Goal: Contribute content: Add original content to the website for others to see

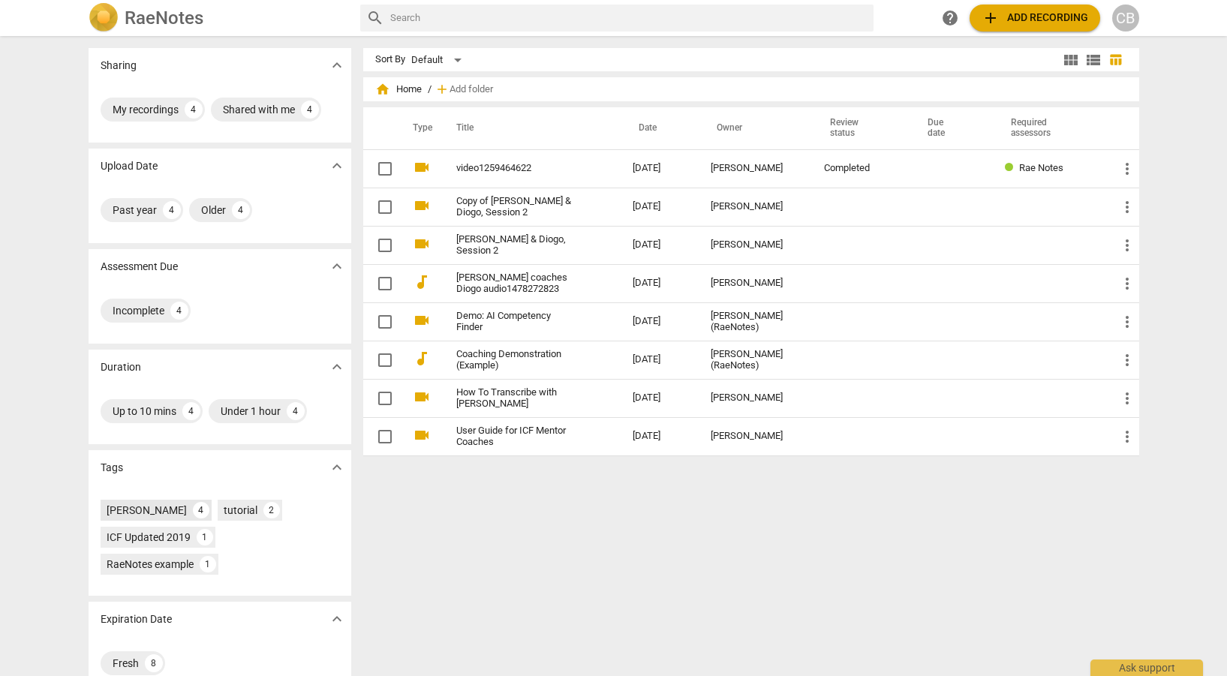
click at [152, 502] on div "Carolyn Baker 4" at bounding box center [156, 510] width 111 height 21
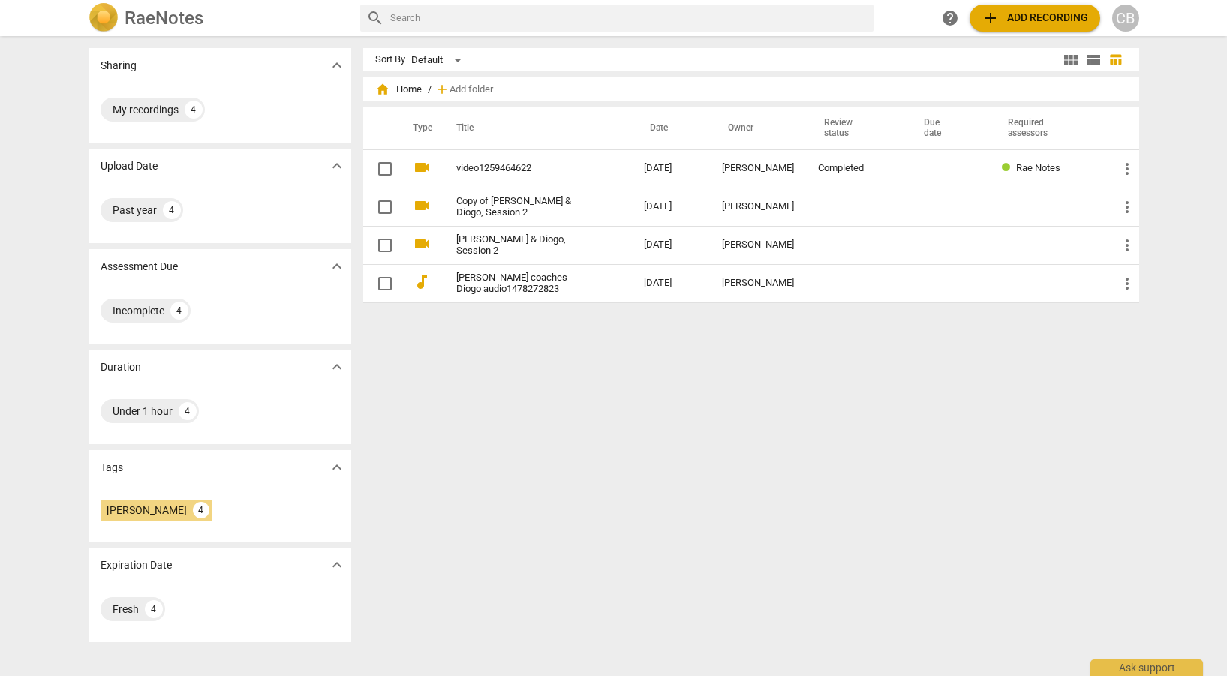
click at [1027, 20] on span "add Add recording" at bounding box center [1035, 18] width 107 height 18
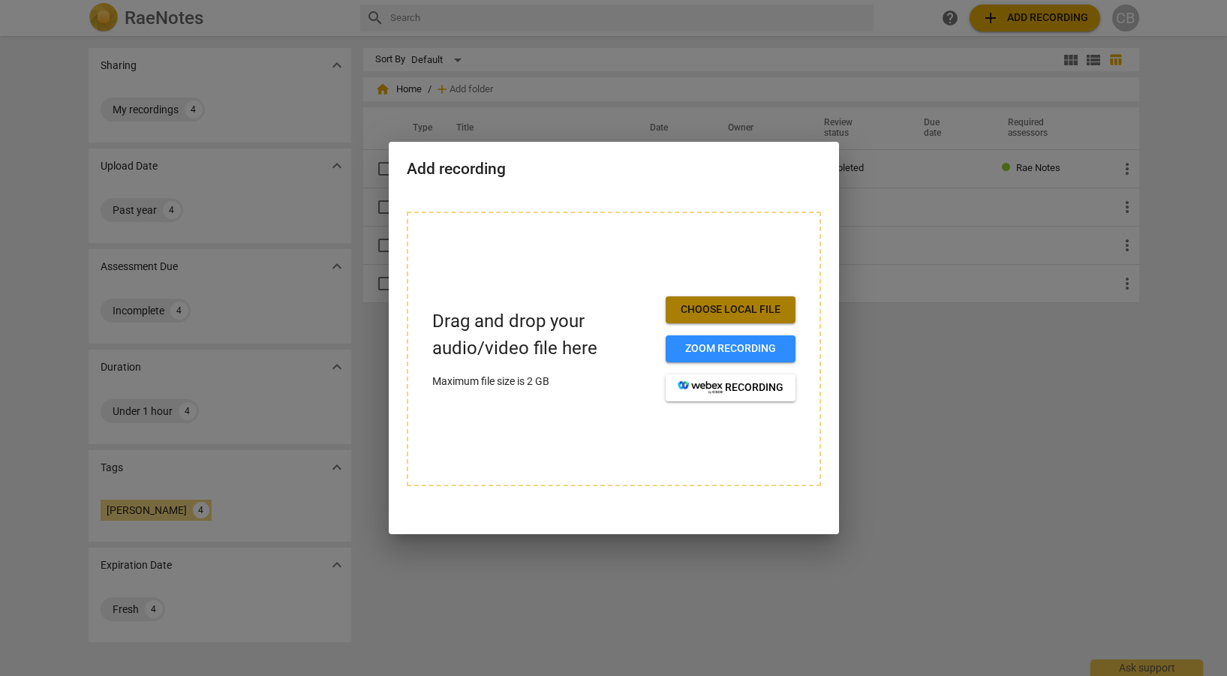
click at [720, 311] on span "Choose local file" at bounding box center [731, 309] width 106 height 15
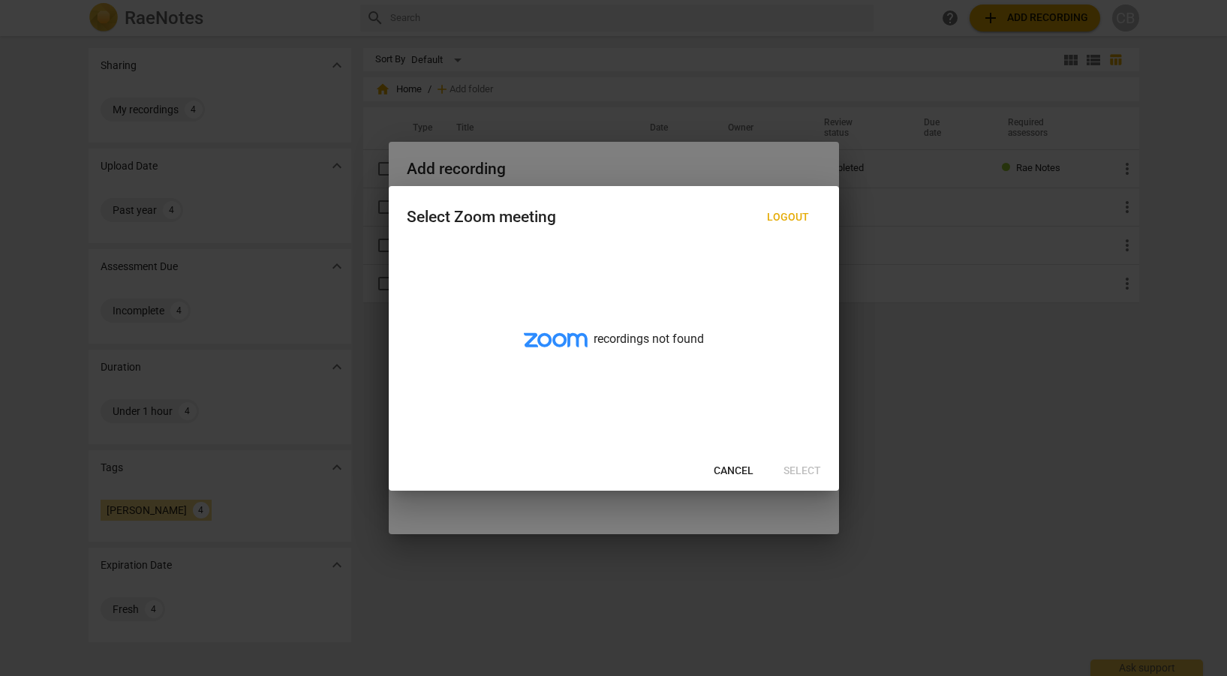
click at [1042, 145] on div at bounding box center [613, 338] width 1227 height 676
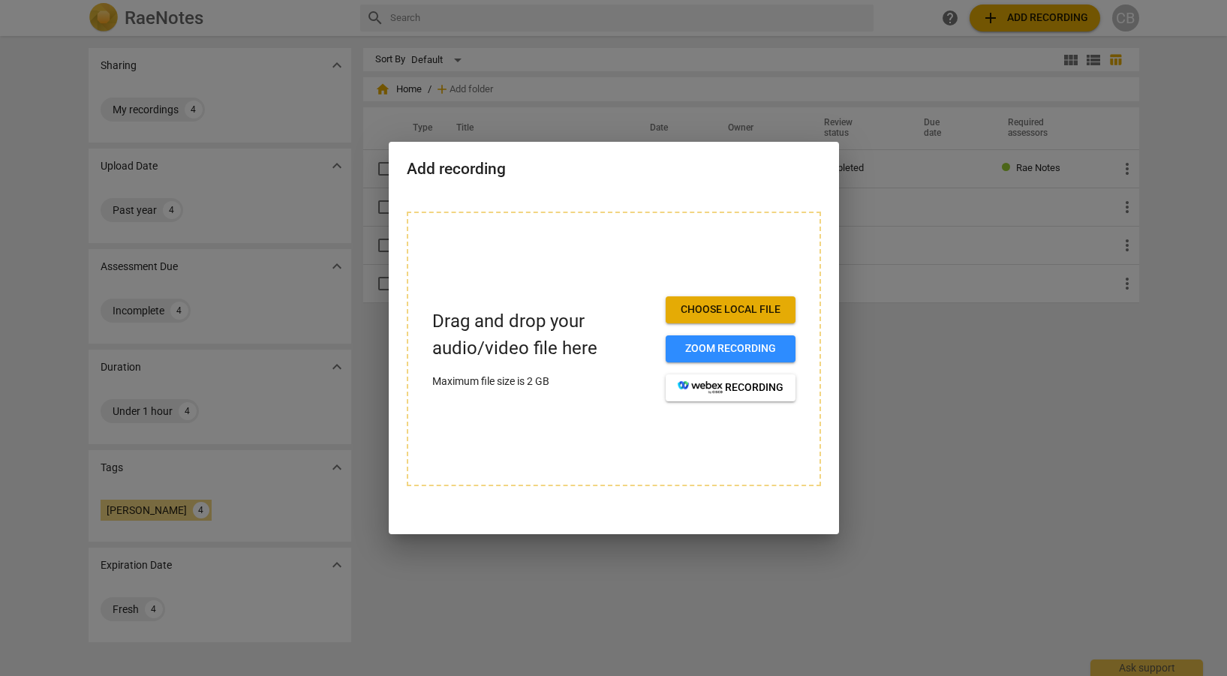
click at [719, 310] on span "Choose local file" at bounding box center [731, 309] width 106 height 15
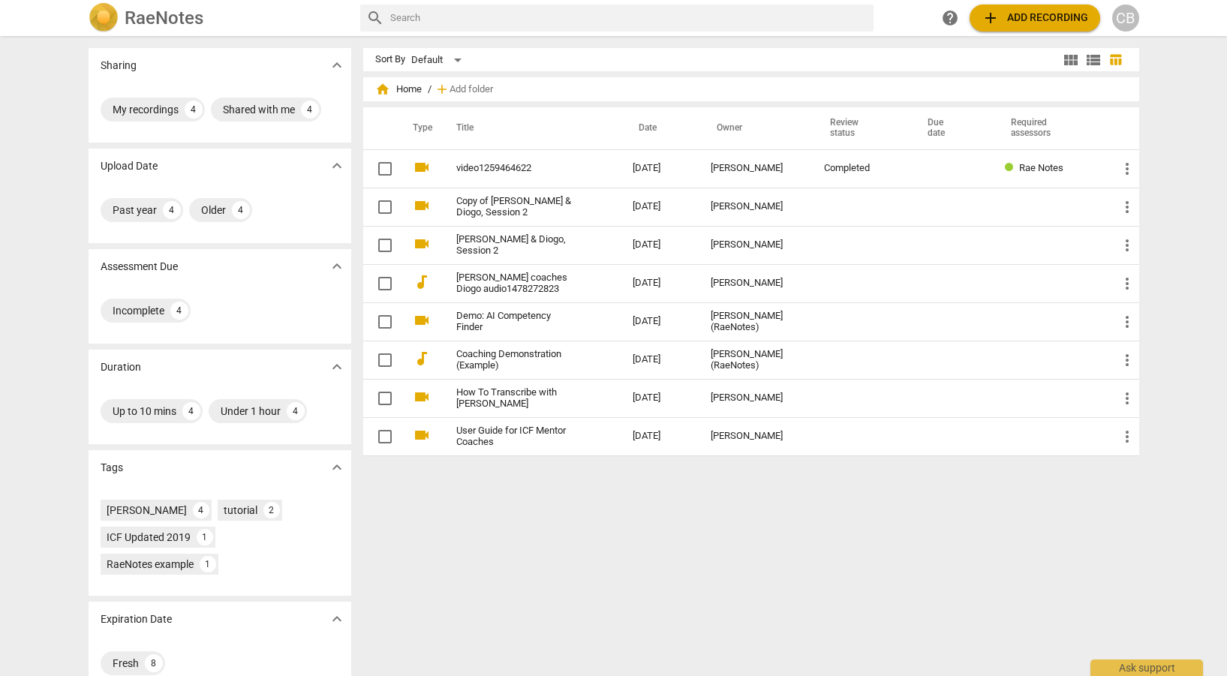
scroll to position [26, 0]
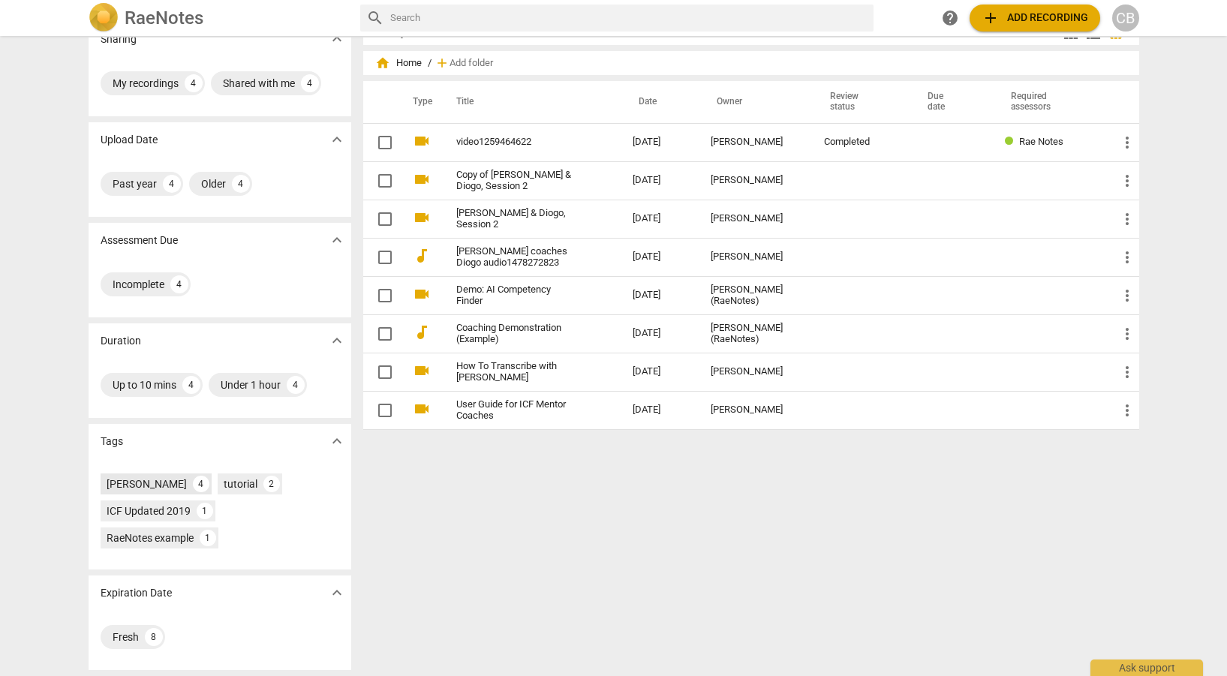
click at [135, 485] on div "[PERSON_NAME]" at bounding box center [147, 484] width 80 height 15
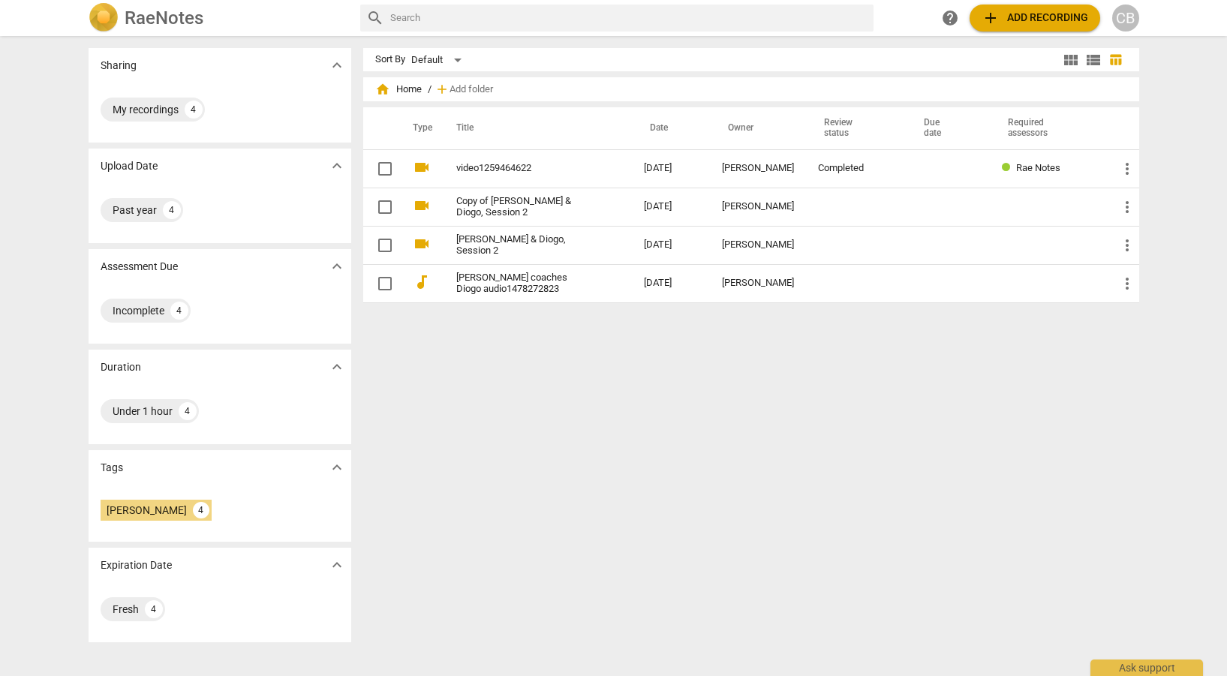
click at [1126, 16] on div "CB" at bounding box center [1125, 18] width 27 height 27
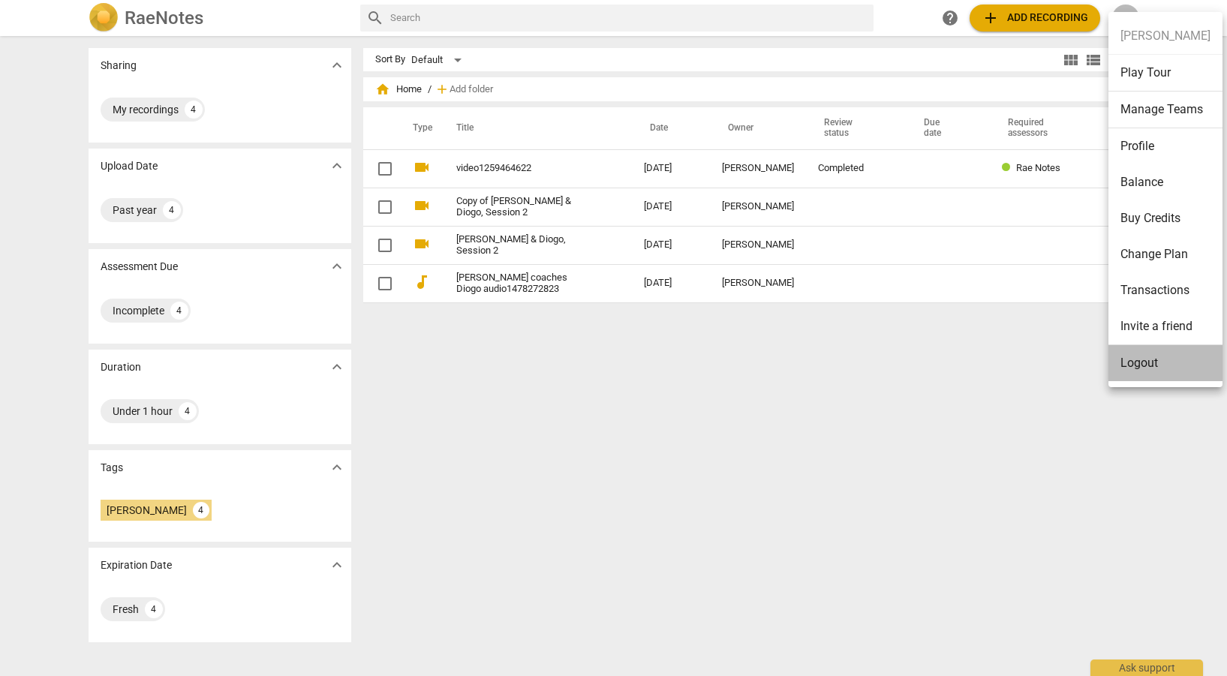
click at [1169, 361] on li "Logout" at bounding box center [1165, 363] width 114 height 36
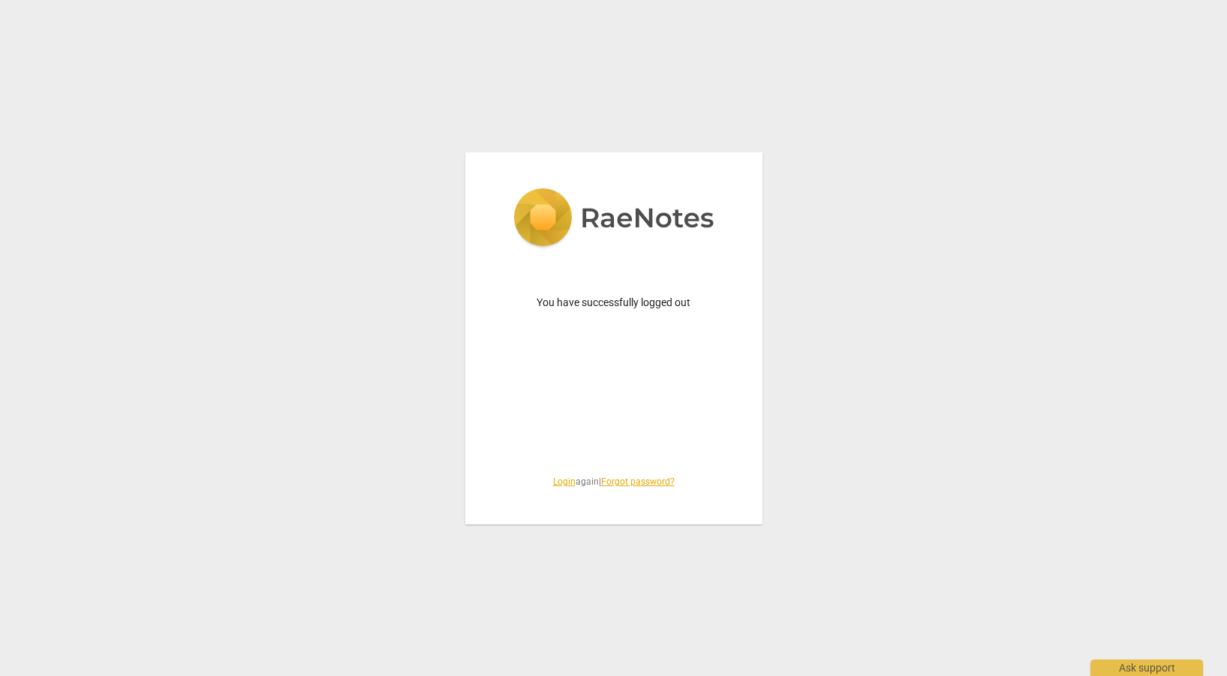
drag, startPoint x: 999, startPoint y: 204, endPoint x: 1016, endPoint y: 161, distance: 46.1
click at [999, 203] on div "You have successfully logged out Login again | Forgot password?" at bounding box center [613, 338] width 1227 height 676
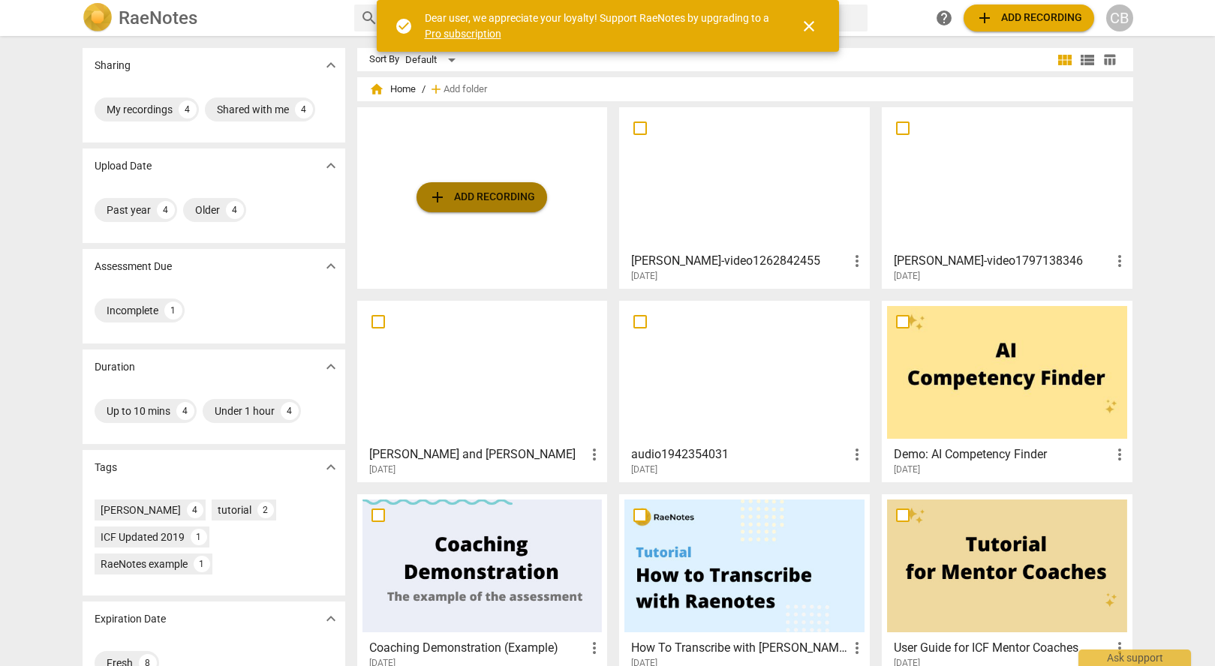
click at [523, 190] on span "add Add recording" at bounding box center [482, 197] width 107 height 18
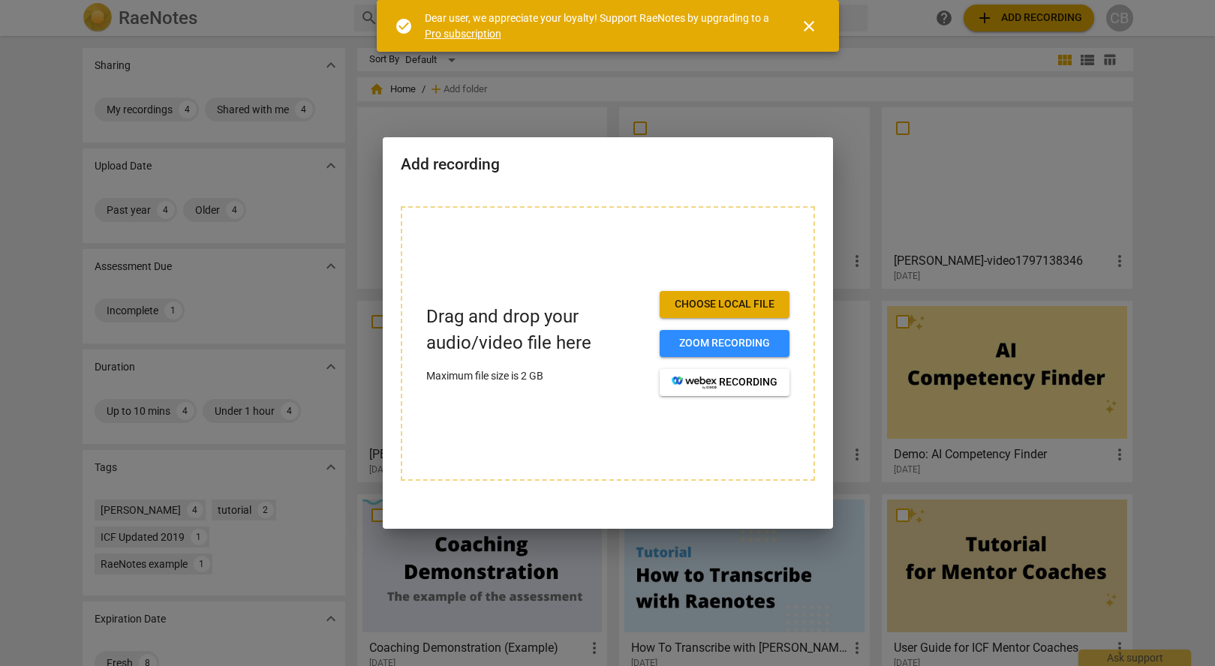
click at [714, 305] on span "Choose local file" at bounding box center [725, 304] width 106 height 15
click at [764, 199] on div "Drag and drop your audio/video file here Maximum file size is 2 GB Choose local…" at bounding box center [608, 352] width 450 height 329
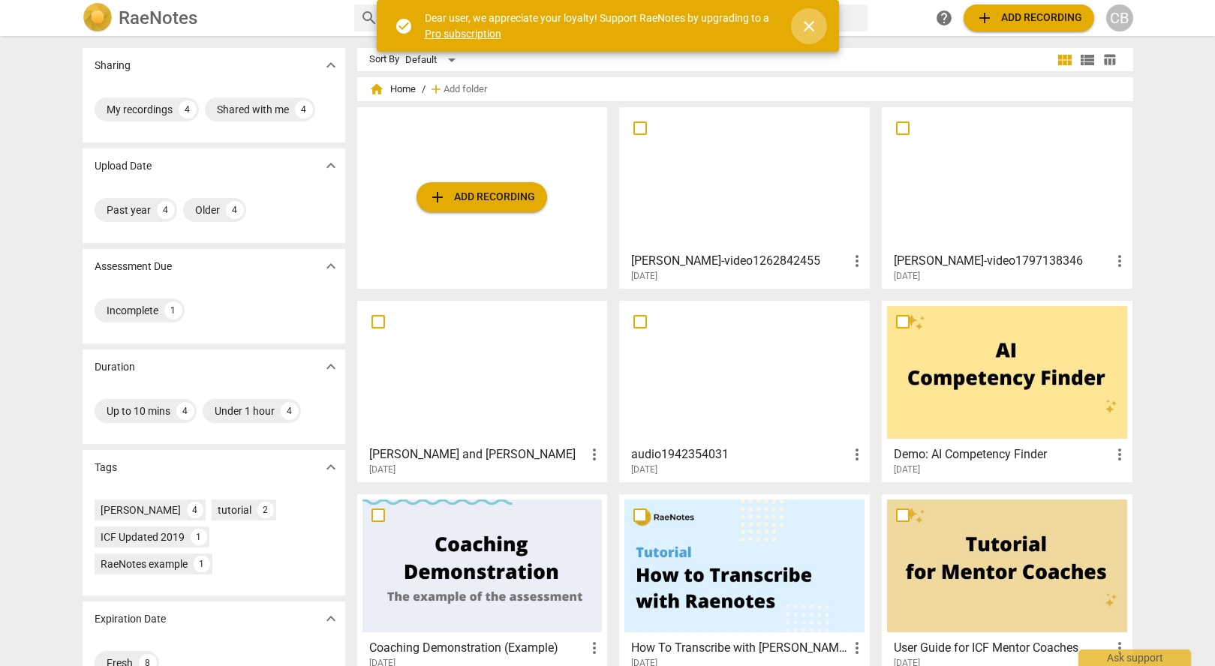
click at [811, 26] on span "close" at bounding box center [809, 26] width 18 height 18
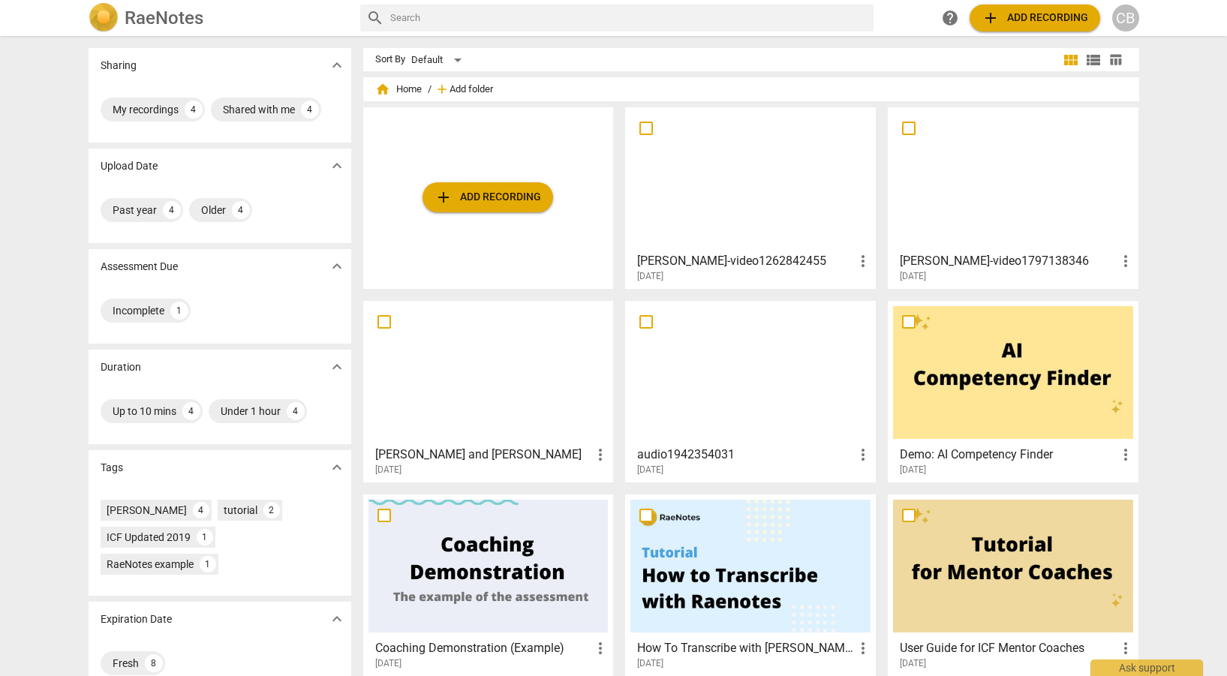
click at [468, 88] on span "Add folder" at bounding box center [472, 89] width 44 height 11
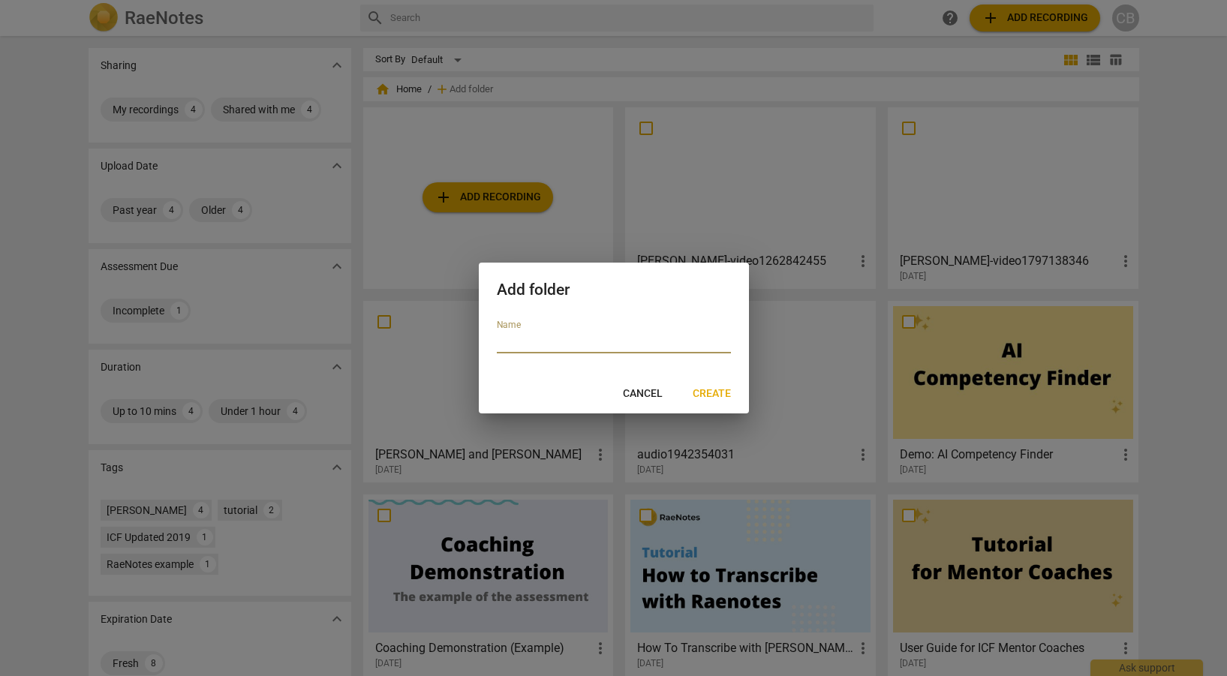
click at [635, 392] on span "Cancel" at bounding box center [643, 393] width 40 height 15
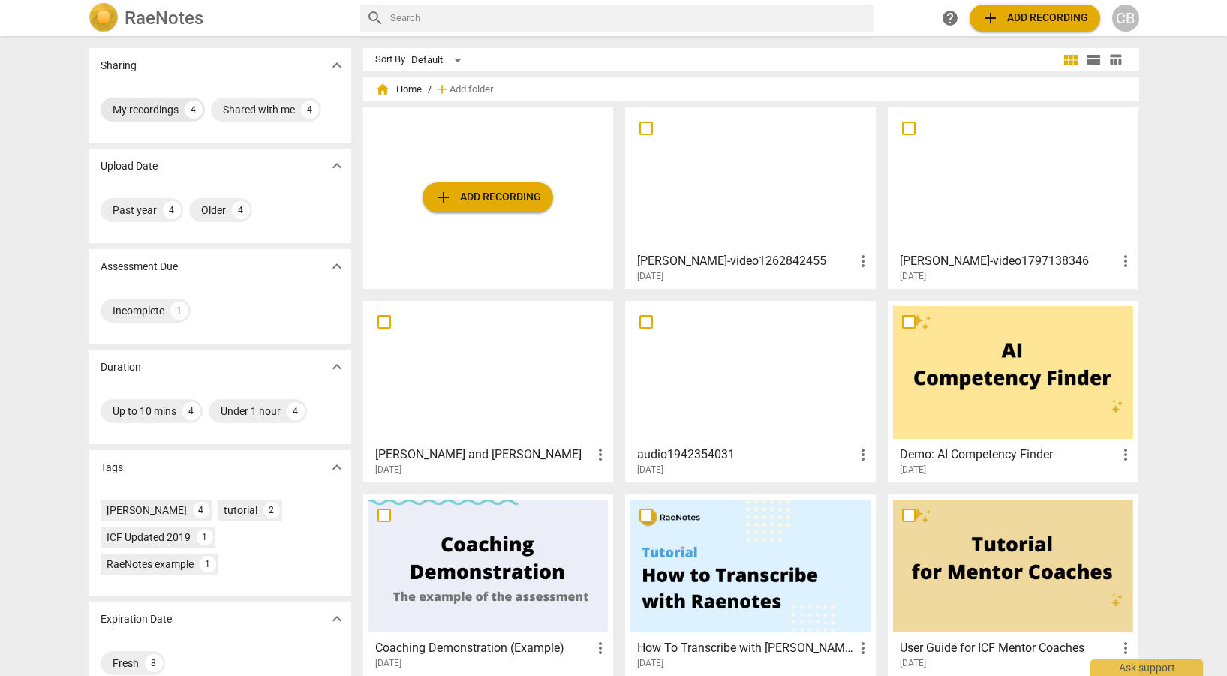
click at [154, 108] on div "My recordings" at bounding box center [146, 109] width 66 height 15
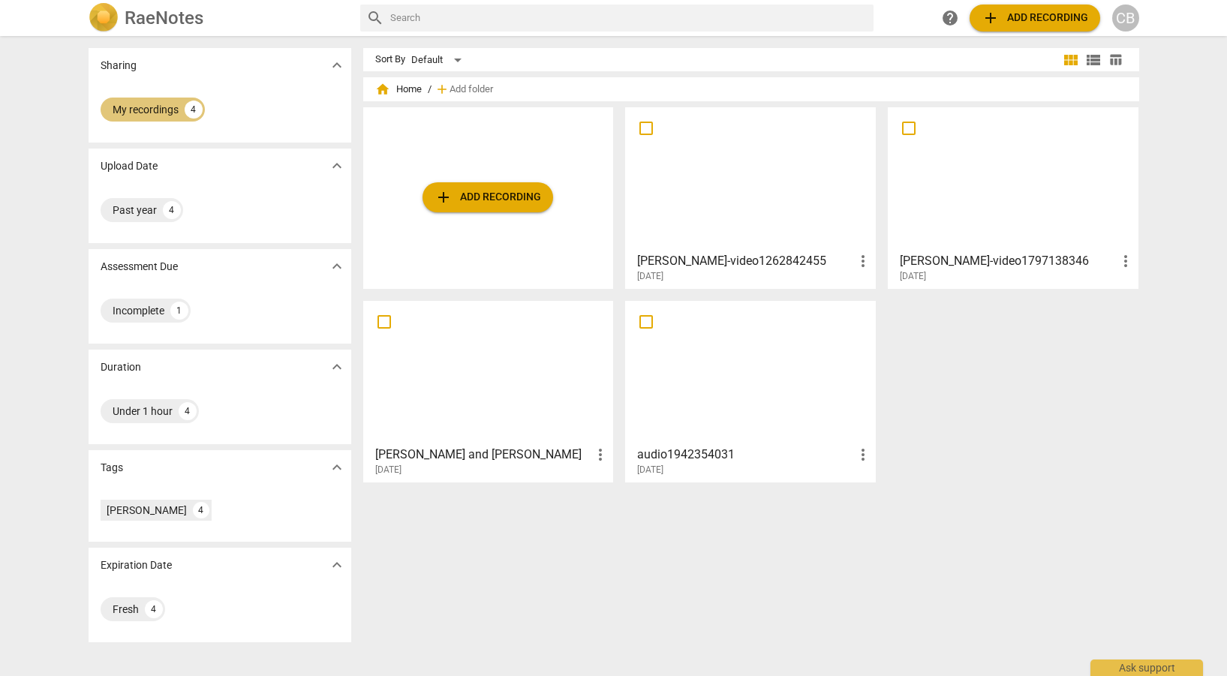
click at [153, 108] on div "My recordings" at bounding box center [146, 109] width 66 height 15
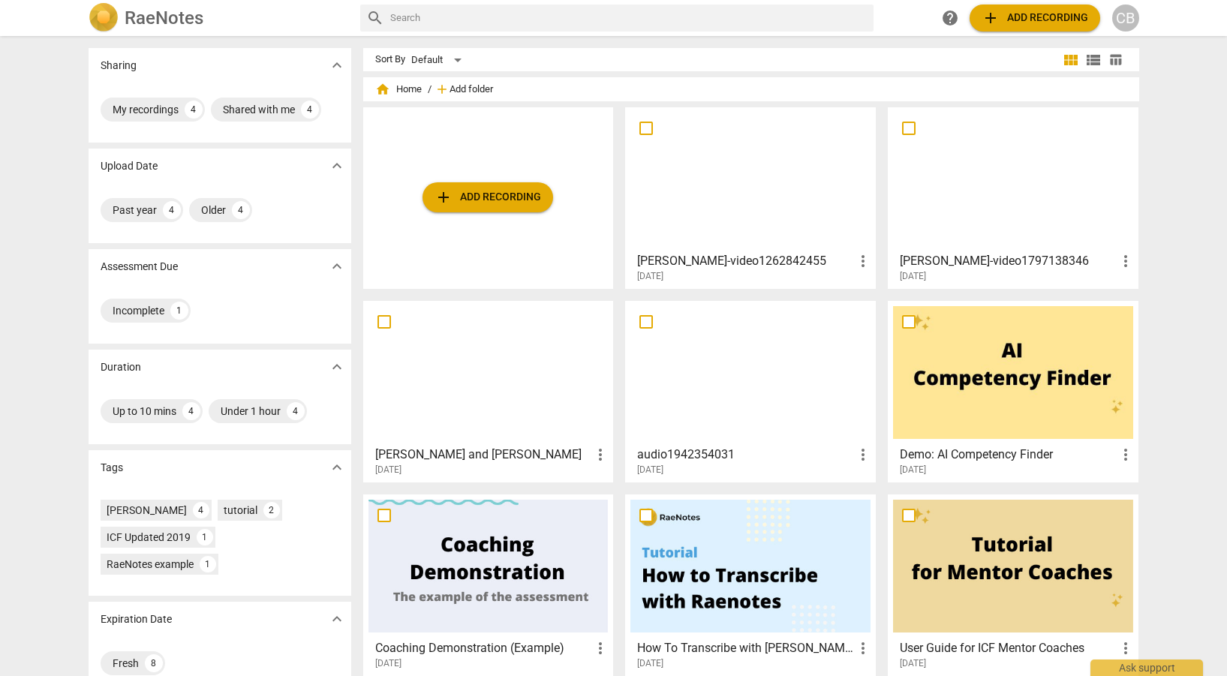
click at [480, 90] on span "Add folder" at bounding box center [472, 89] width 44 height 11
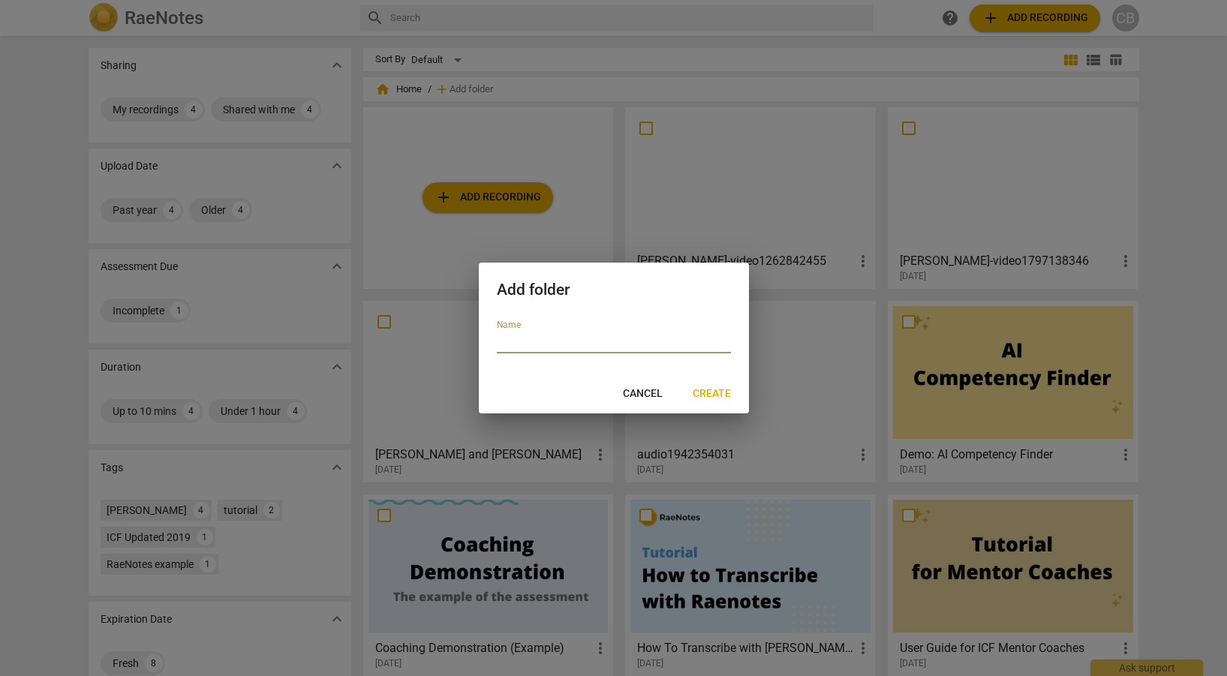
click at [663, 395] on button "Cancel" at bounding box center [643, 393] width 64 height 27
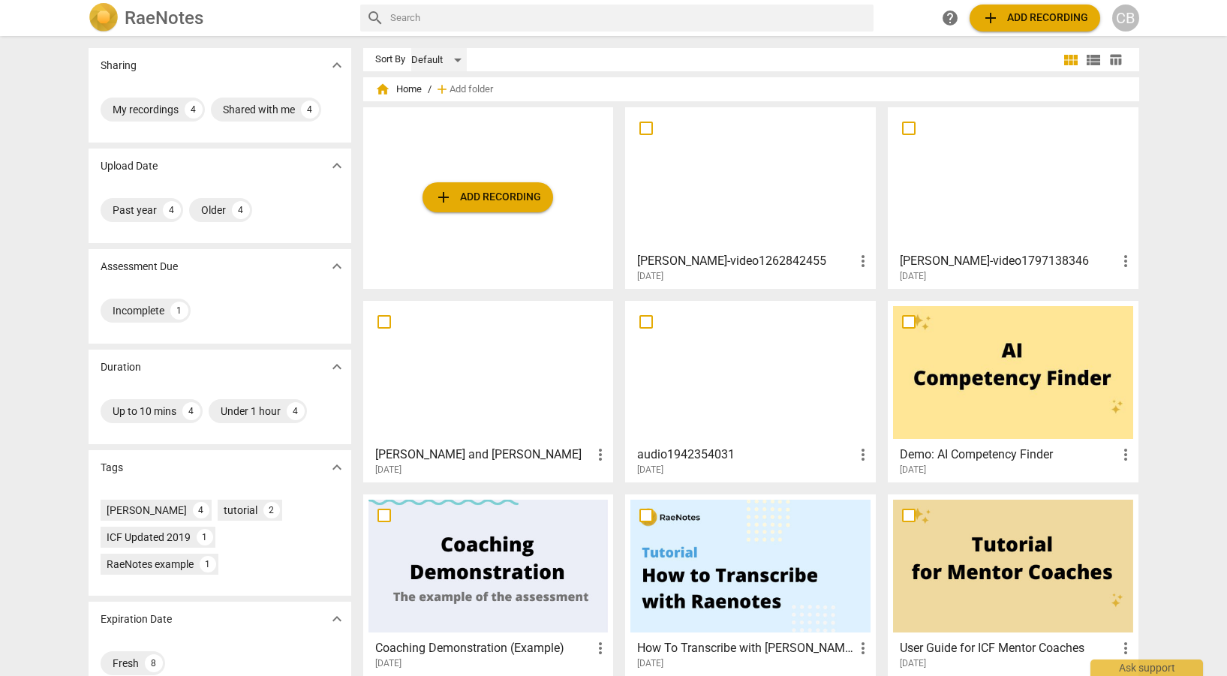
click at [461, 61] on div "Default" at bounding box center [439, 60] width 56 height 24
click at [581, 48] on div at bounding box center [613, 338] width 1227 height 676
click at [482, 200] on span "add Add recording" at bounding box center [488, 197] width 107 height 18
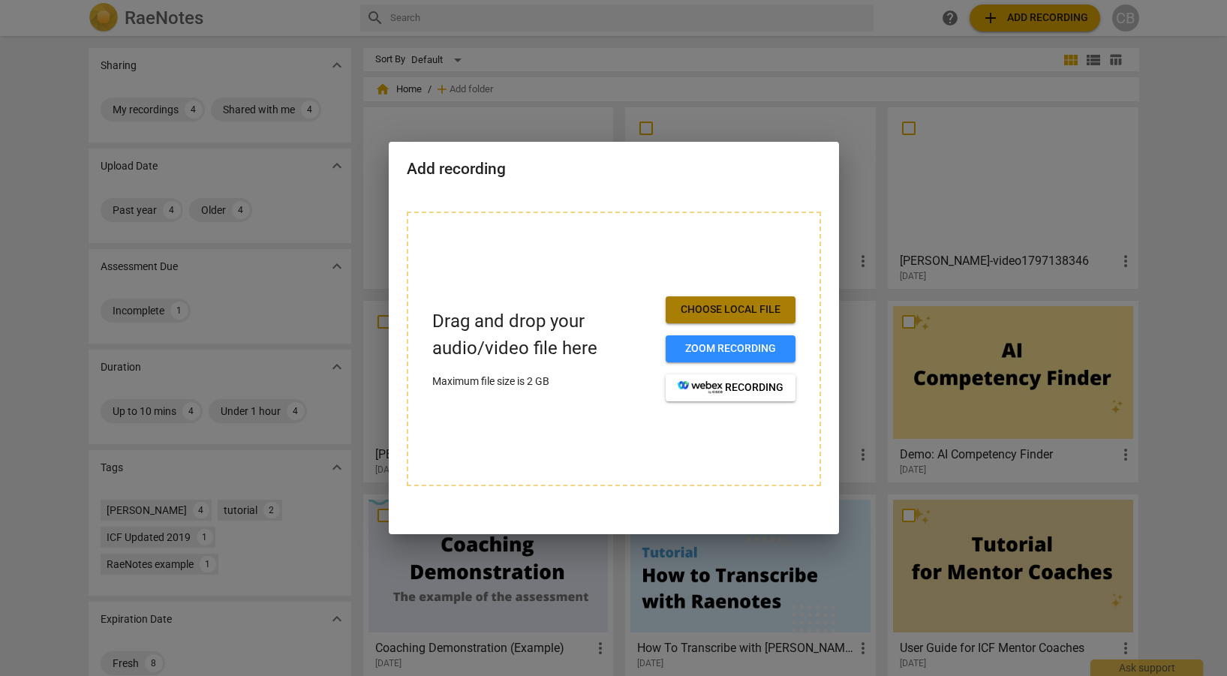
click at [710, 311] on span "Choose local file" at bounding box center [731, 309] width 106 height 15
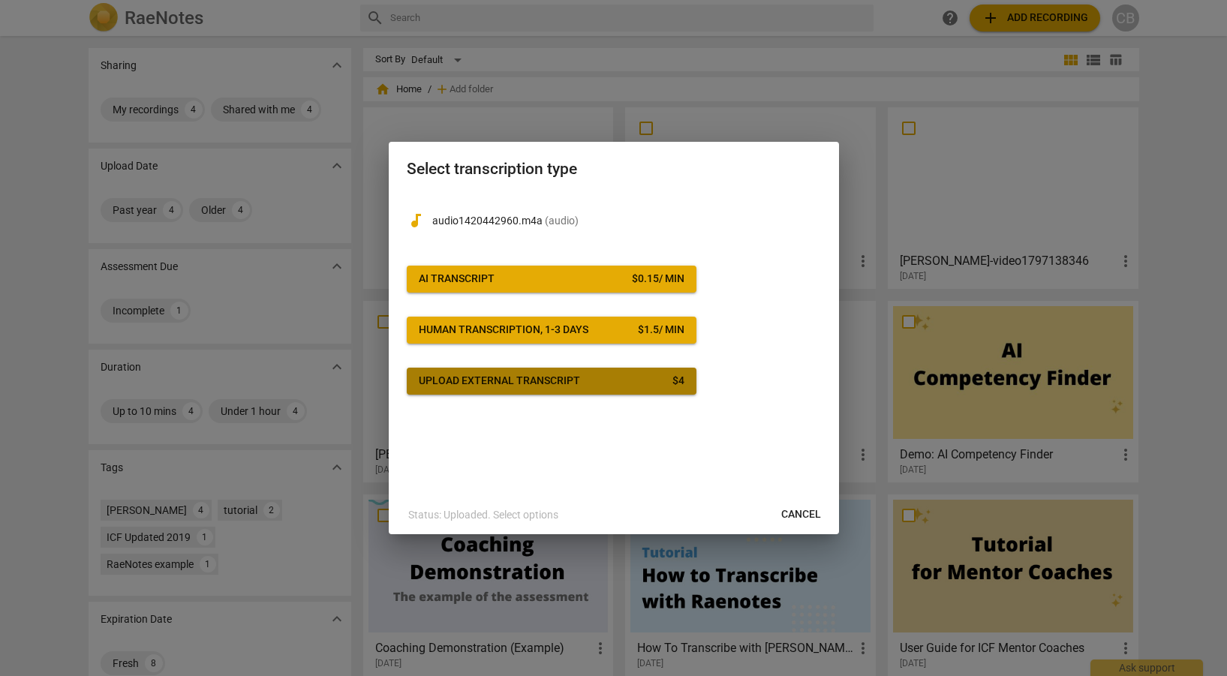
click at [605, 379] on span "Upload external transcript $ 4" at bounding box center [552, 381] width 266 height 15
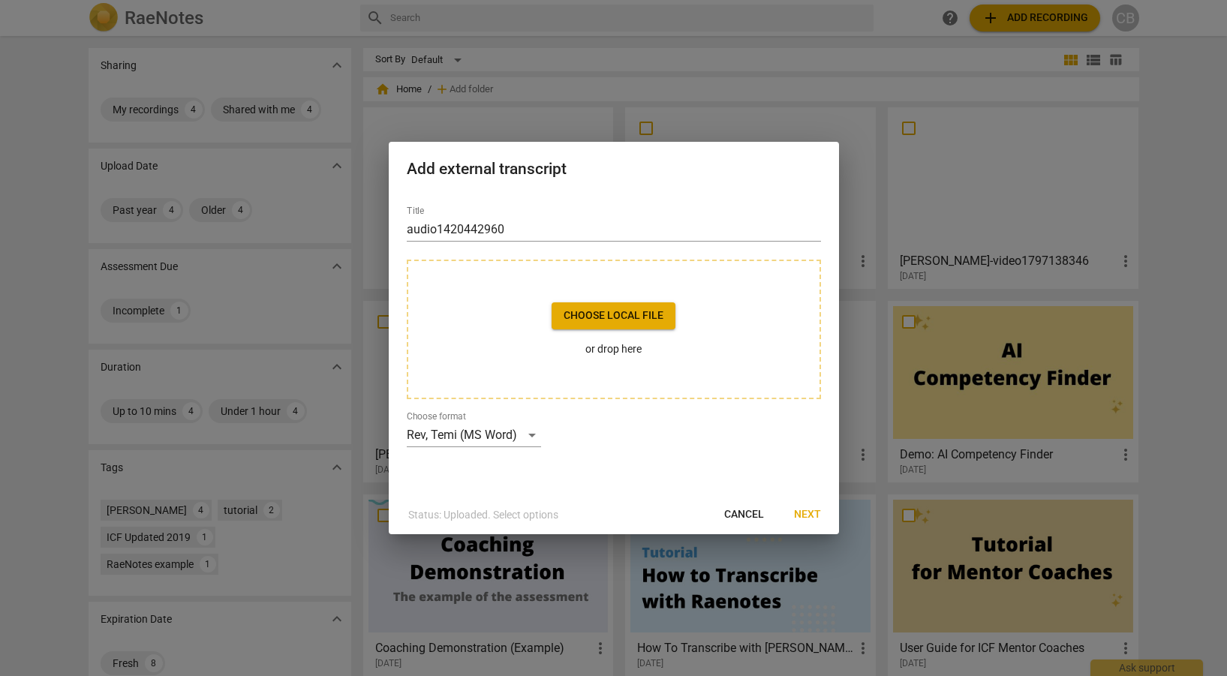
click at [618, 309] on span "Choose local file" at bounding box center [614, 315] width 100 height 15
click at [533, 437] on div "Rev, Temi (MS Word)" at bounding box center [474, 435] width 134 height 24
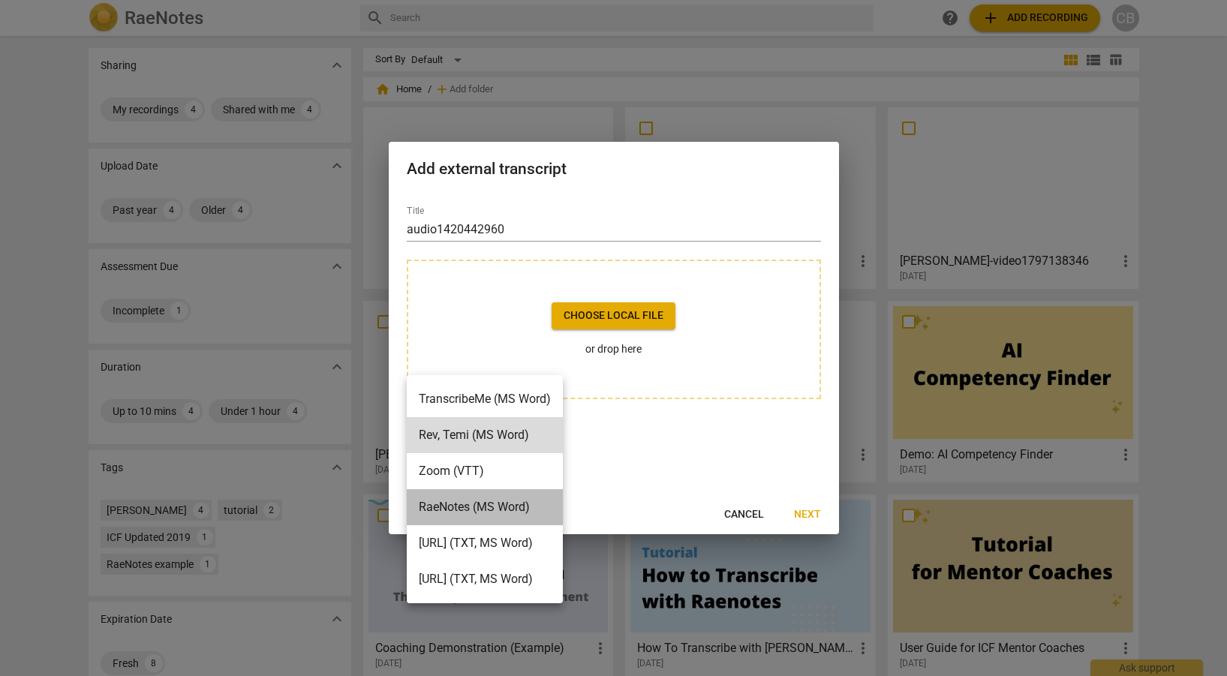
click at [506, 499] on li "RaeNotes (MS Word)" at bounding box center [485, 507] width 156 height 36
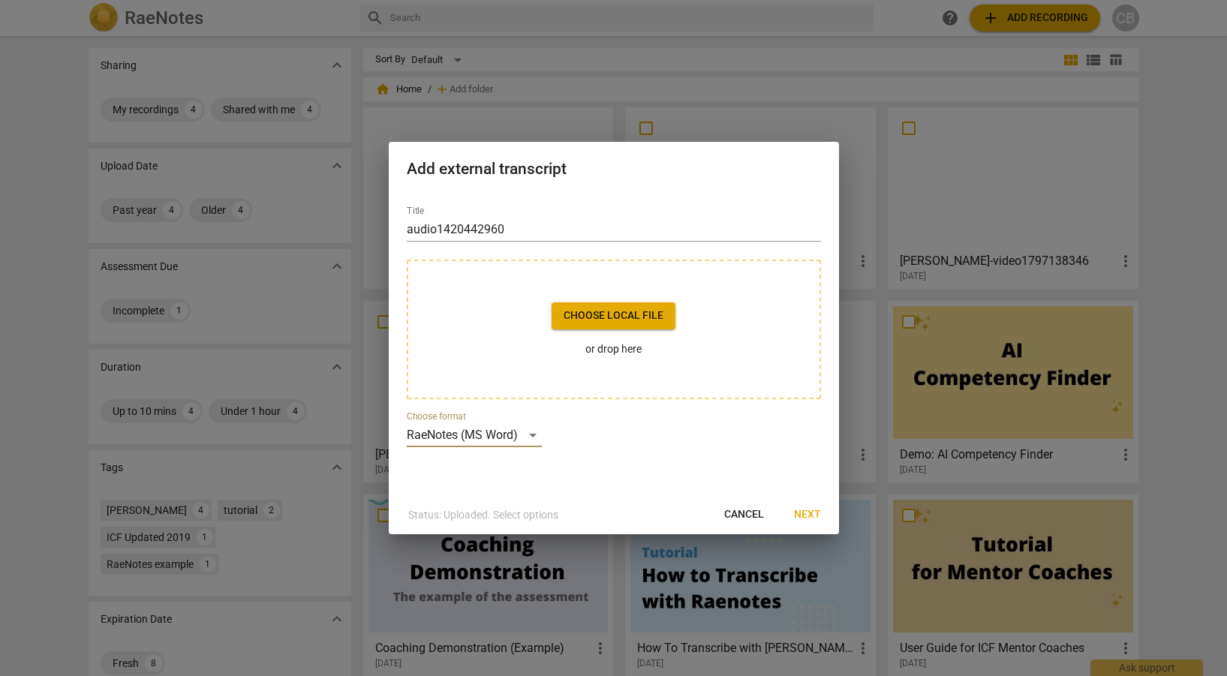
click at [817, 509] on span "Next" at bounding box center [807, 514] width 27 height 15
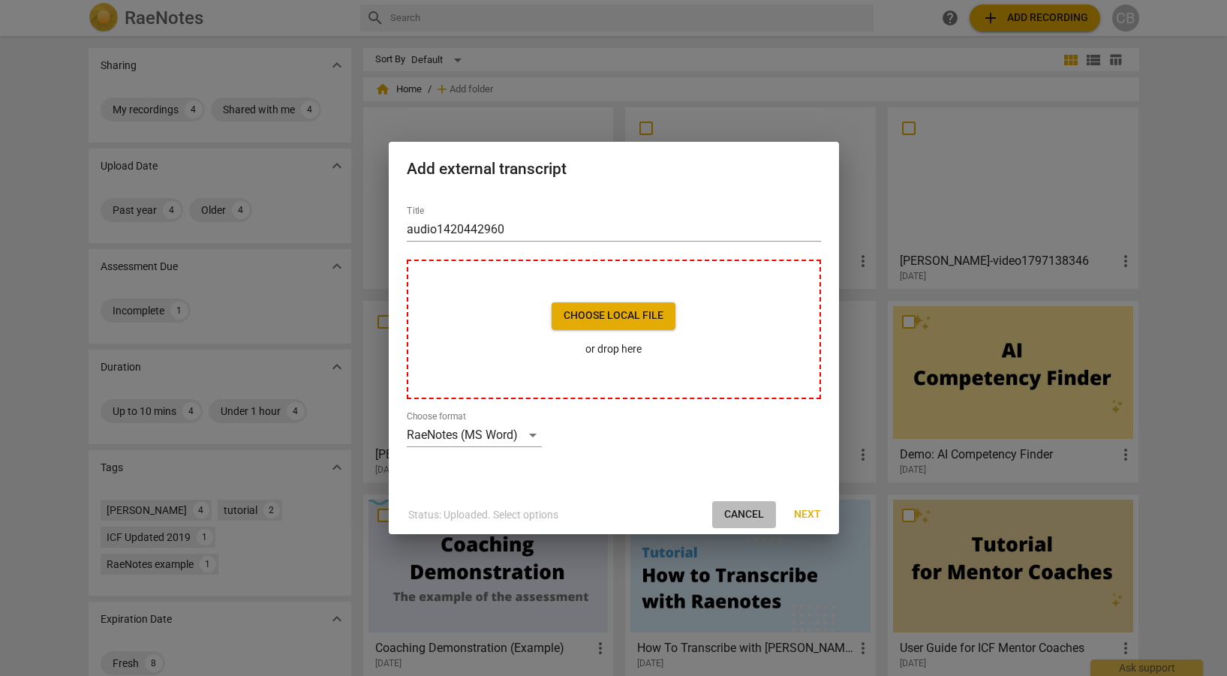
drag, startPoint x: 745, startPoint y: 508, endPoint x: 660, endPoint y: 358, distance: 172.4
click at [745, 507] on span "Cancel" at bounding box center [744, 514] width 40 height 15
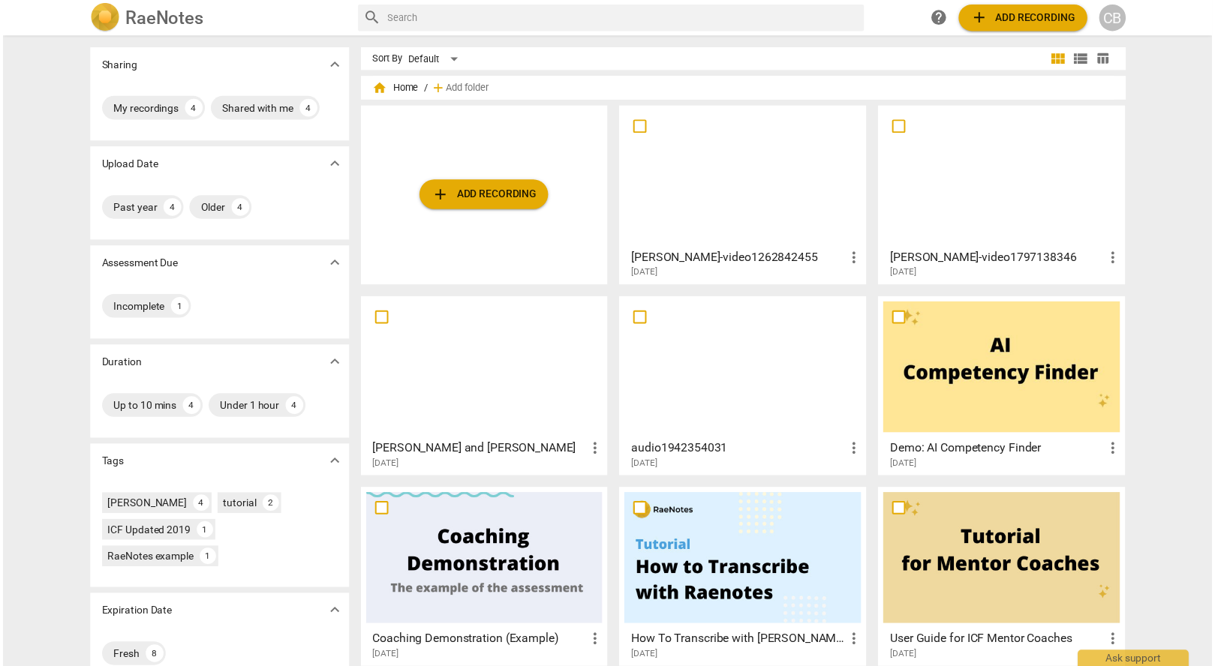
scroll to position [26, 0]
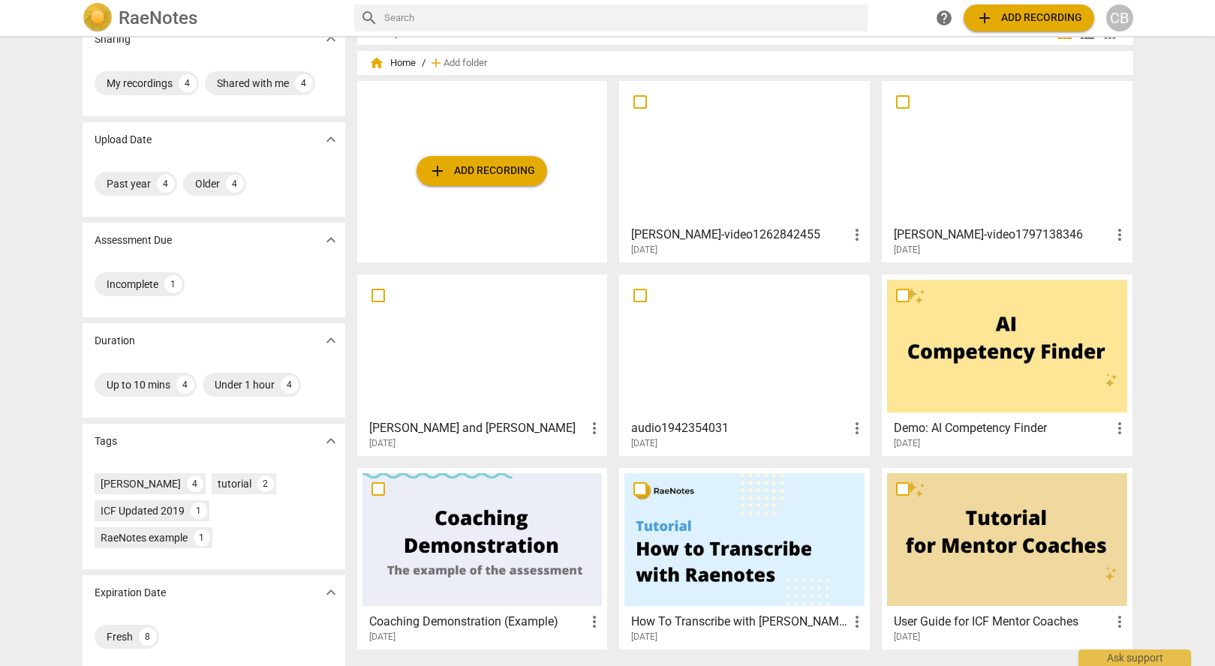
click at [501, 161] on button "add Add recording" at bounding box center [482, 171] width 131 height 30
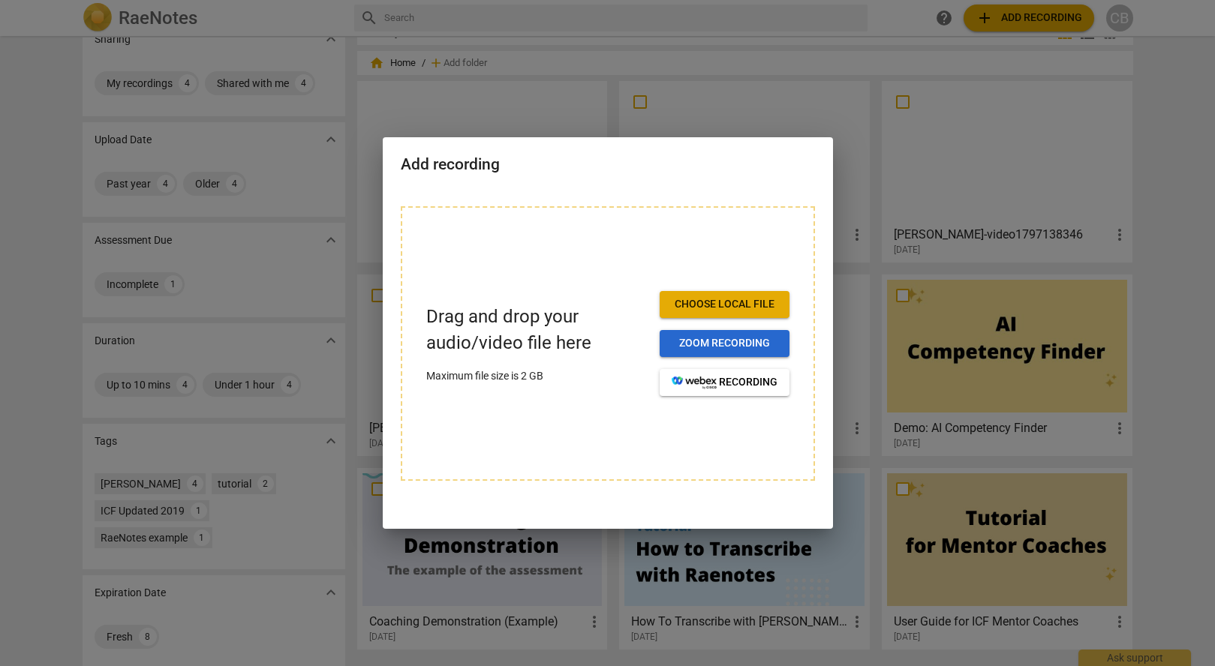
click at [729, 341] on span "Zoom recording" at bounding box center [725, 343] width 106 height 15
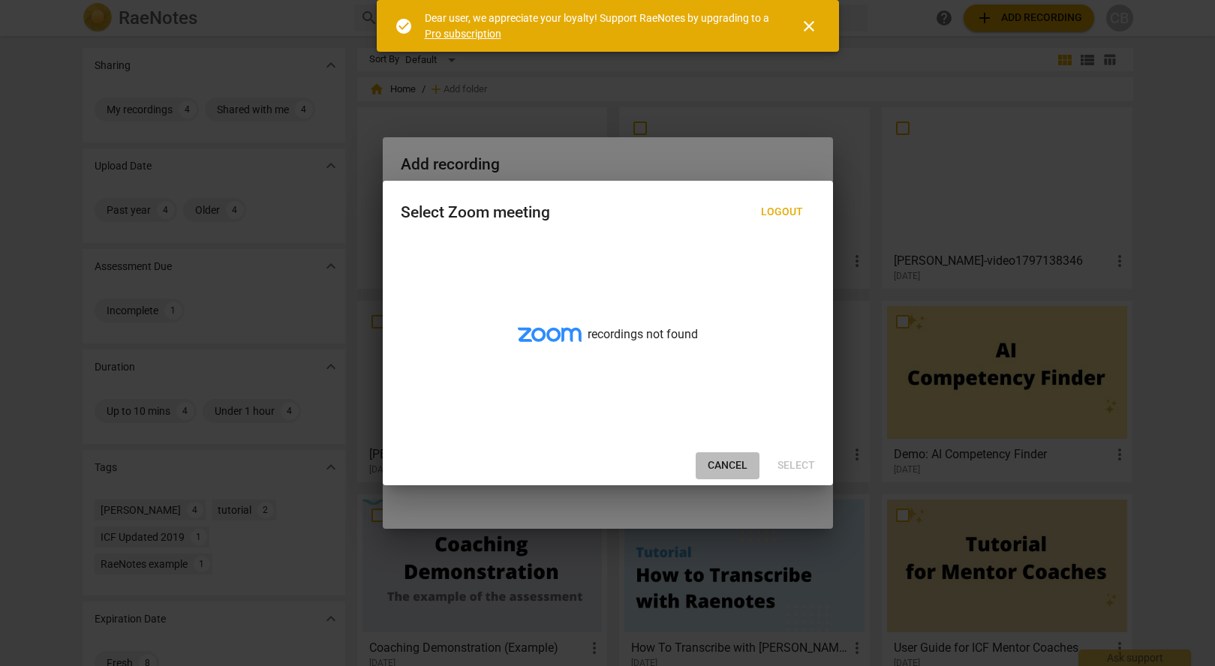
click at [732, 463] on span "Cancel" at bounding box center [728, 466] width 40 height 15
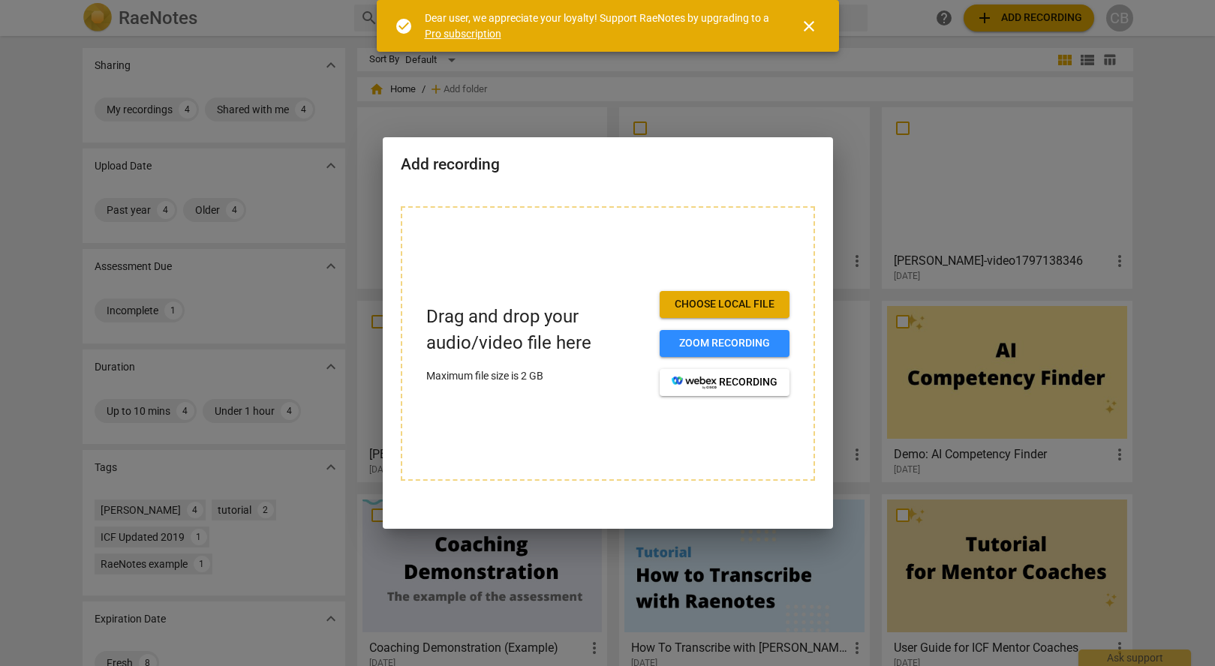
click at [738, 300] on span "Choose local file" at bounding box center [725, 304] width 106 height 15
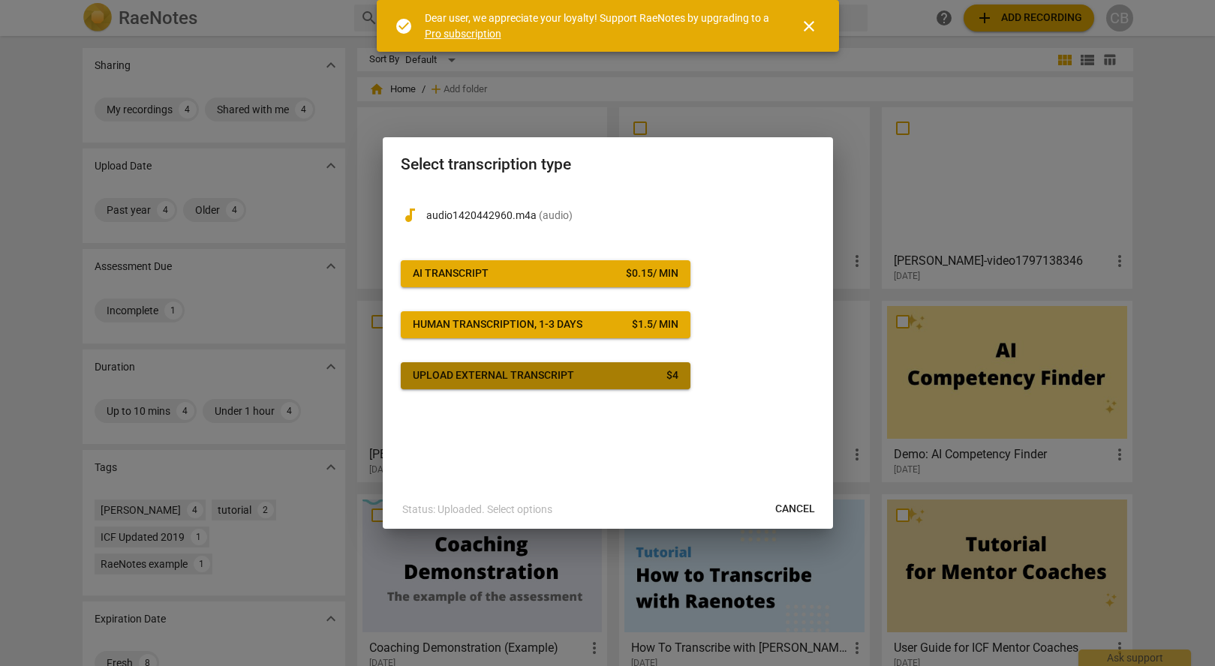
click at [534, 377] on div "Upload external transcript" at bounding box center [493, 375] width 161 height 15
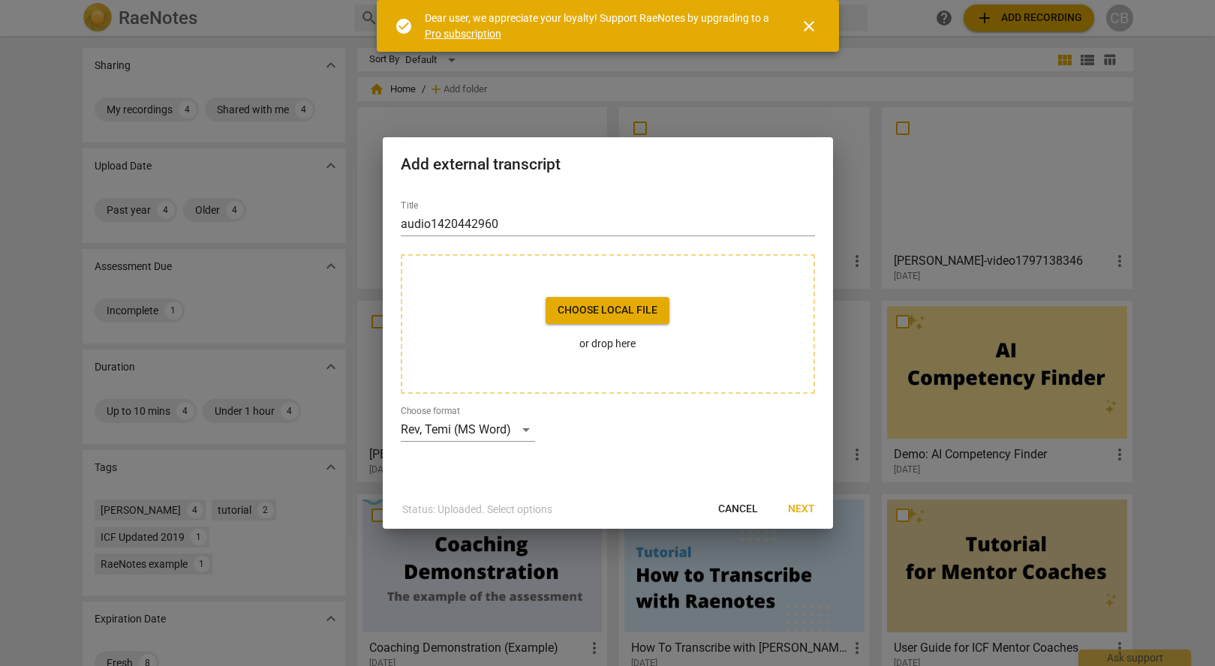
click at [582, 301] on button "Choose local file" at bounding box center [608, 310] width 124 height 27
click at [521, 424] on div "Rev, Temi (MS Word)" at bounding box center [468, 430] width 134 height 24
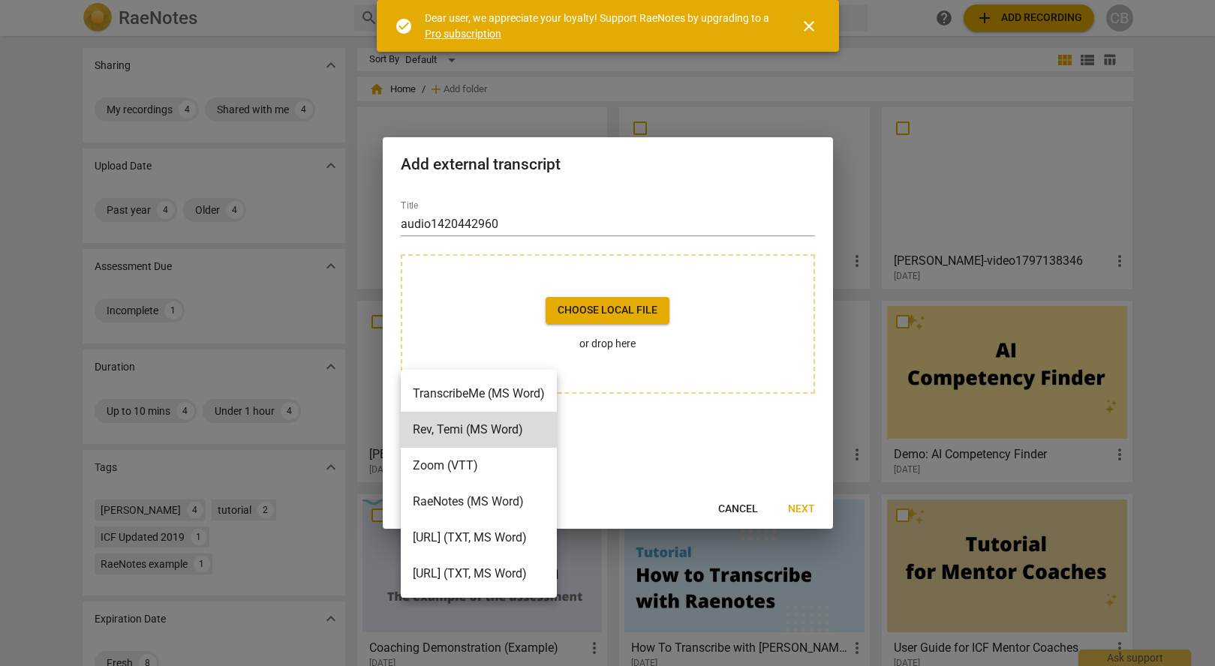
click at [1214, 131] on div at bounding box center [607, 333] width 1215 height 666
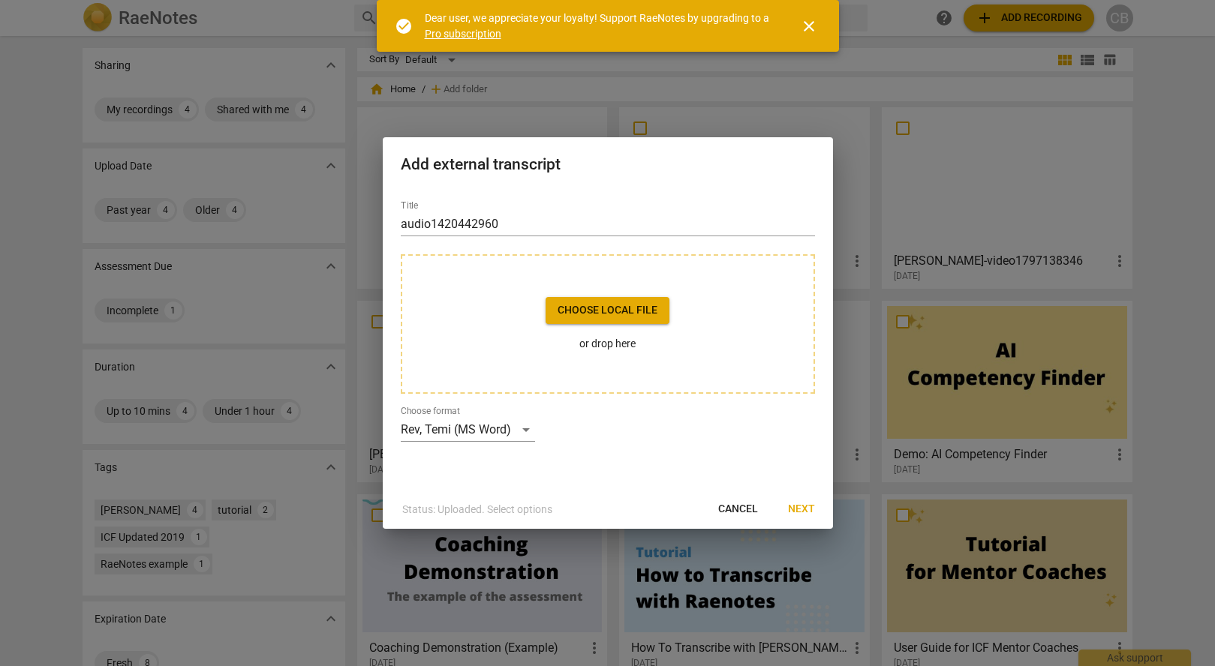
click at [759, 506] on button "Cancel" at bounding box center [738, 509] width 64 height 27
